Goal: Task Accomplishment & Management: Manage account settings

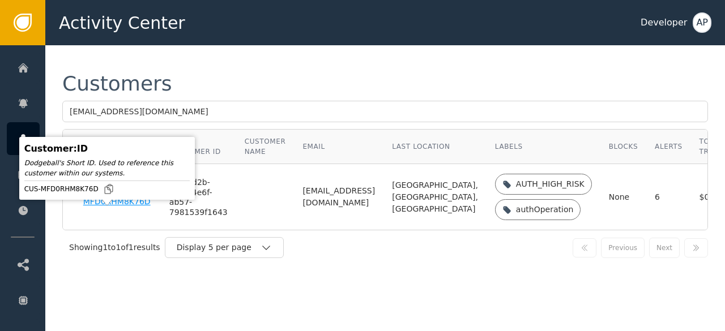
click at [101, 207] on div "CUS-MFD0RHM8K76D" at bounding box center [117, 197] width 69 height 20
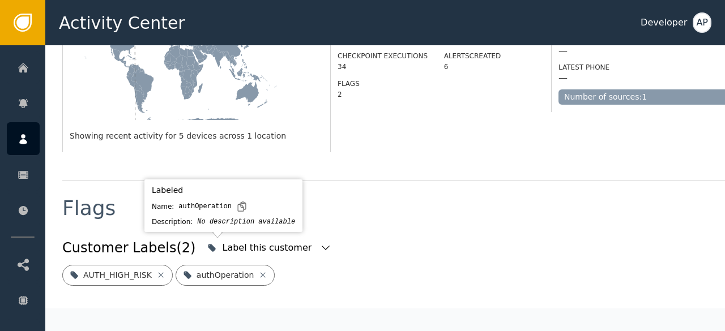
scroll to position [420, 0]
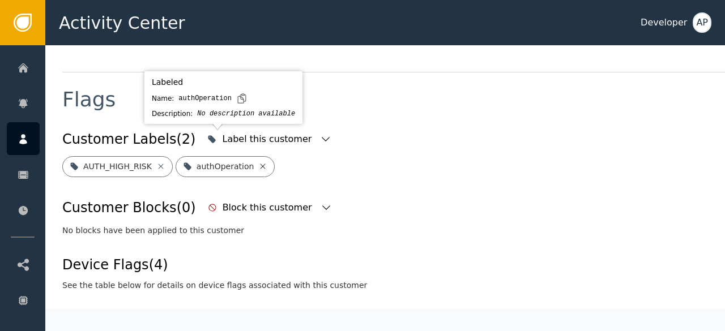
click at [258, 162] on icon at bounding box center [262, 166] width 9 height 9
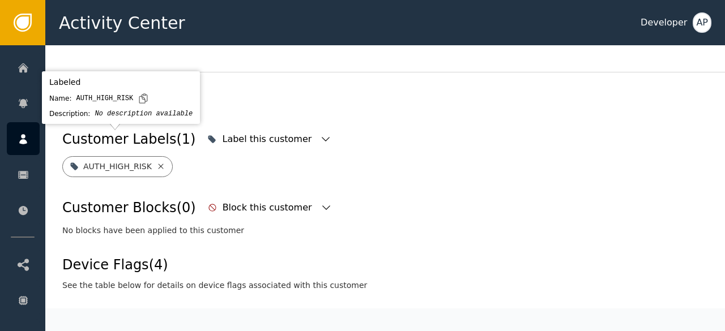
click at [156, 162] on icon at bounding box center [160, 166] width 9 height 9
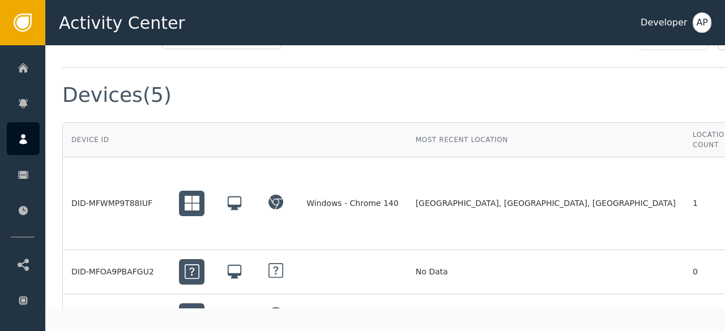
scroll to position [987, 0]
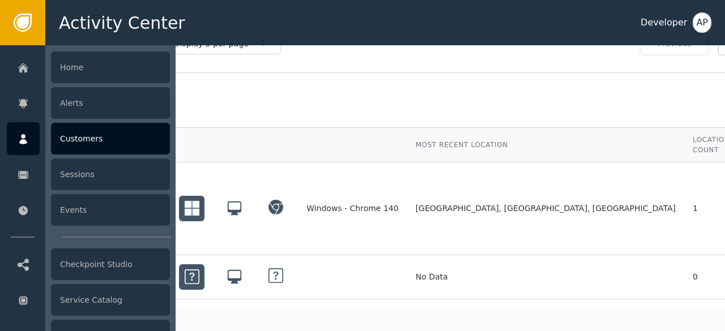
click at [78, 139] on div "Customers" at bounding box center [110, 139] width 119 height 32
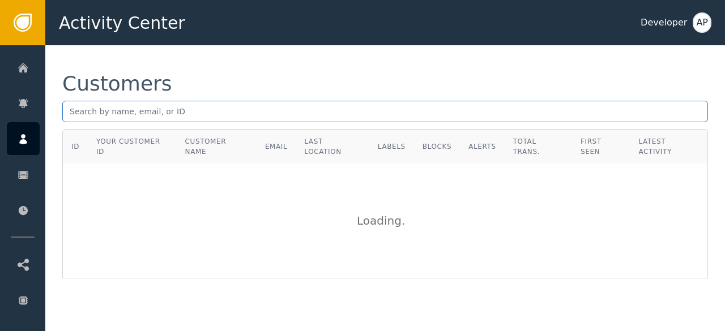
click at [87, 115] on input "text" at bounding box center [385, 112] width 646 height 22
paste input "([PERSON_NAME][EMAIL_ADDRESS][DOMAIN_NAME]"
type input "[PERSON_NAME][EMAIL_ADDRESS][DOMAIN_NAME]"
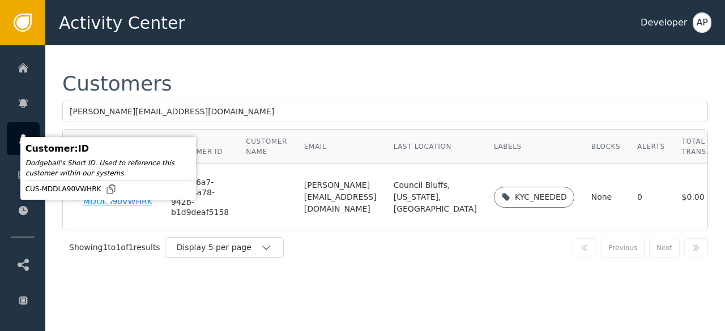
click at [121, 207] on div "CUS-MDDLA90VWHRK" at bounding box center [118, 197] width 71 height 20
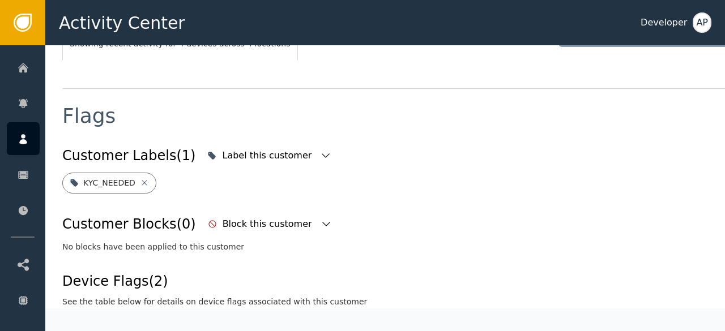
scroll to position [384, 0]
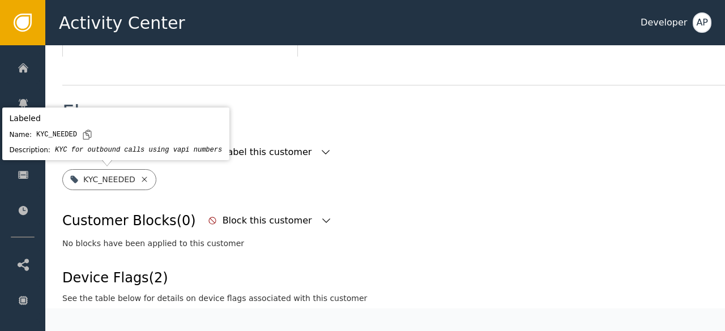
click at [140, 181] on icon at bounding box center [144, 179] width 9 height 9
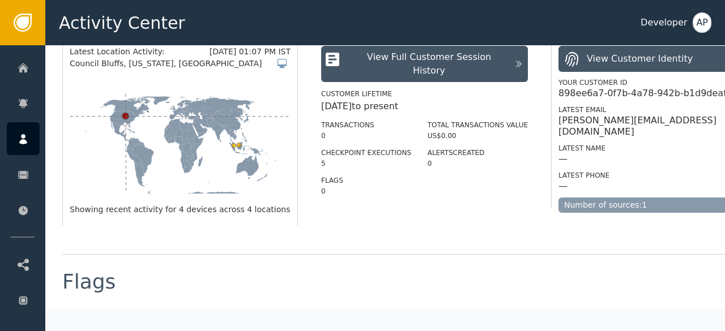
scroll to position [329, 0]
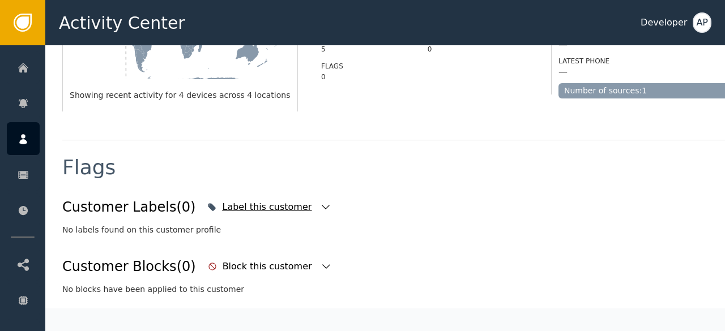
click at [320, 208] on icon "button" at bounding box center [325, 207] width 11 height 11
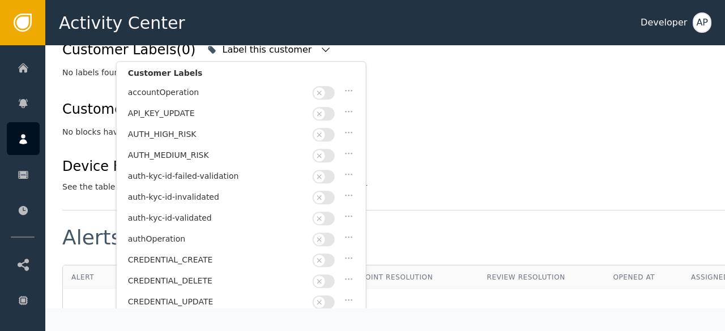
scroll to position [488, 0]
click at [327, 211] on button "button" at bounding box center [324, 218] width 22 height 14
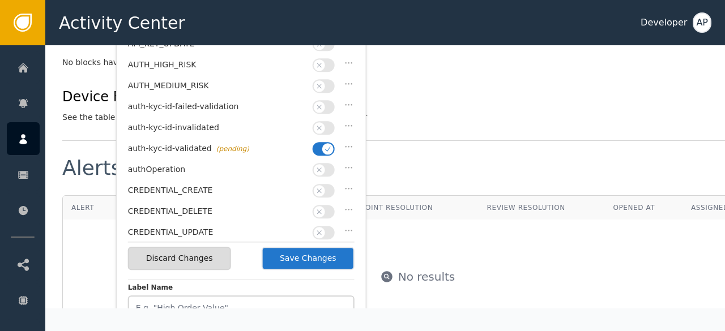
scroll to position [562, 0]
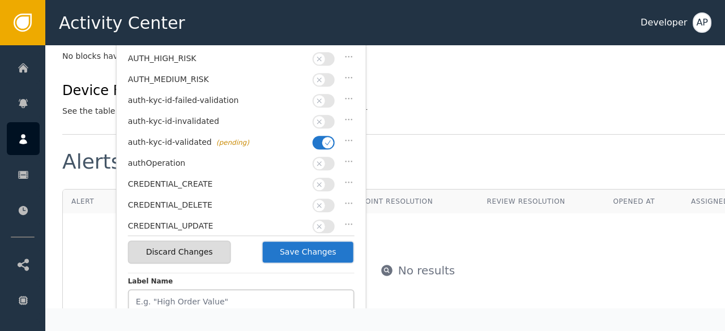
click at [322, 250] on button "Save Changes" at bounding box center [308, 252] width 93 height 23
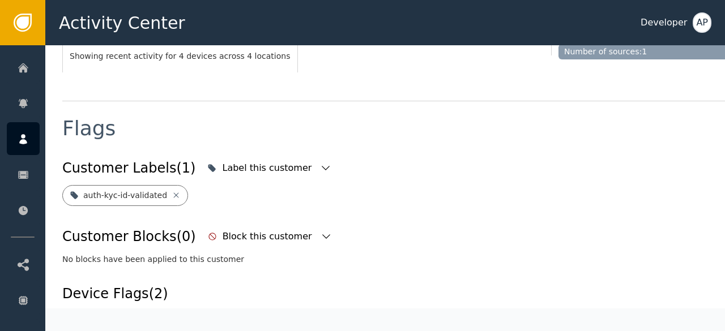
scroll to position [362, 0]
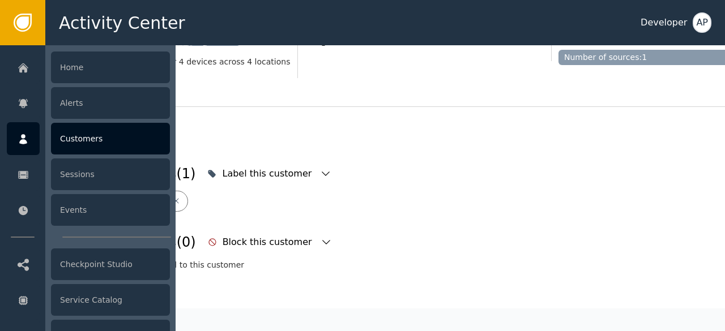
click at [65, 139] on div "Customers" at bounding box center [110, 139] width 119 height 32
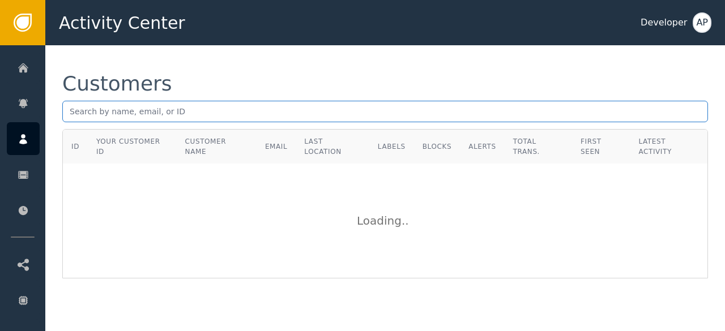
click at [93, 121] on input "text" at bounding box center [385, 112] width 646 height 22
paste input "[EMAIL_ADDRESS][DOMAIN_NAME]"
type input "[EMAIL_ADDRESS][DOMAIN_NAME]"
